Goal: Transaction & Acquisition: Purchase product/service

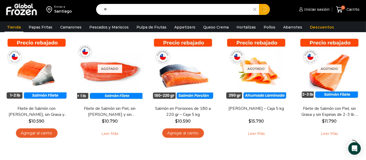
type input "*"
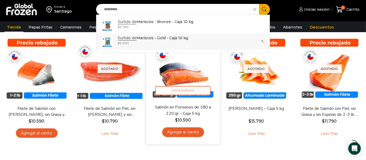
click at [167, 38] on p "Surtido de Mariscos - Gold - Caja 10 kg" at bounding box center [153, 38] width 70 height 6
type input "**********"
